Goal: Task Accomplishment & Management: Use online tool/utility

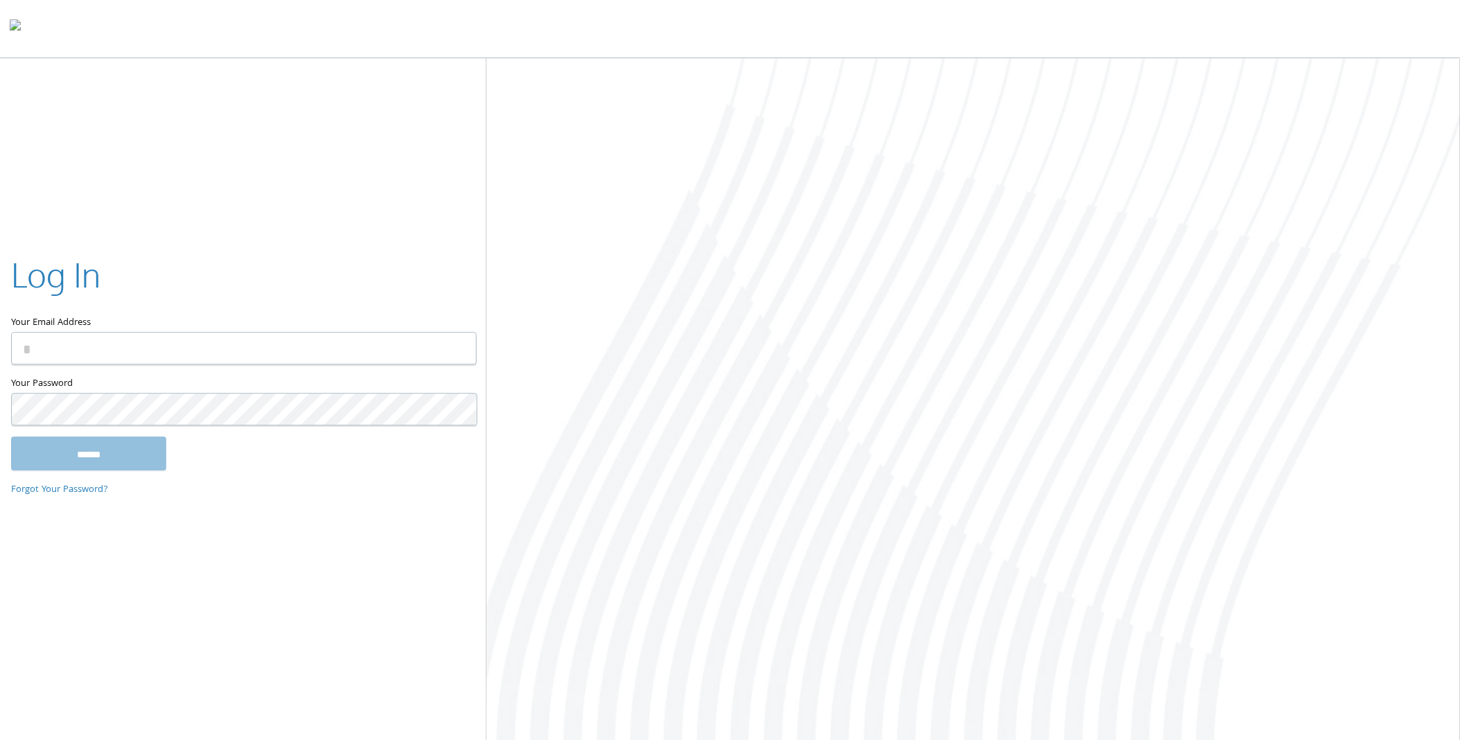
type input "**********"
click at [85, 457] on input "******" at bounding box center [88, 453] width 155 height 33
type input "**********"
click at [112, 460] on input "******" at bounding box center [88, 453] width 155 height 33
